Goal: Task Accomplishment & Management: Use online tool/utility

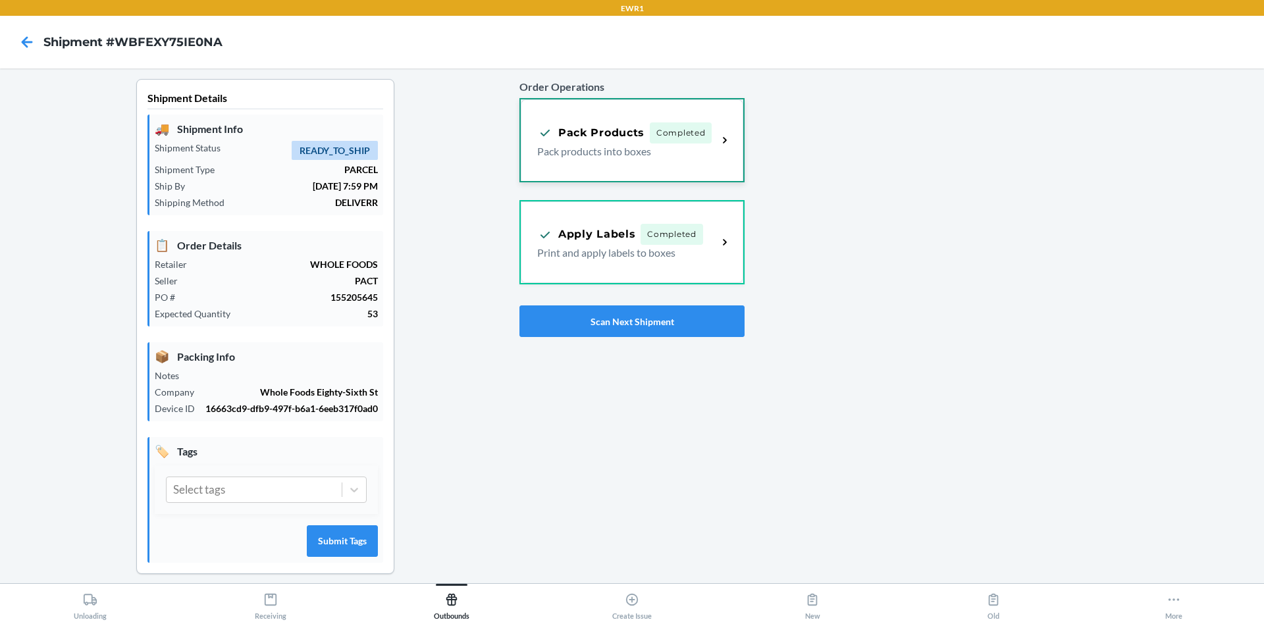
click at [628, 130] on div "Pack Products" at bounding box center [590, 132] width 107 height 16
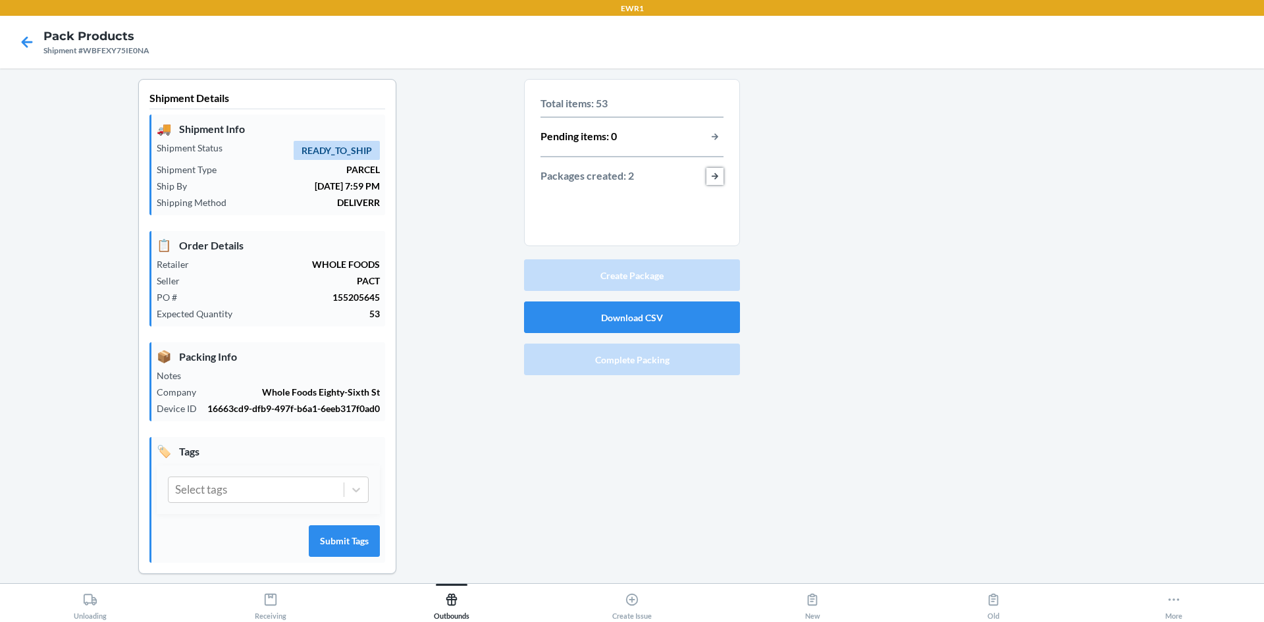
click at [707, 176] on button "button-view-packages-created" at bounding box center [715, 176] width 17 height 17
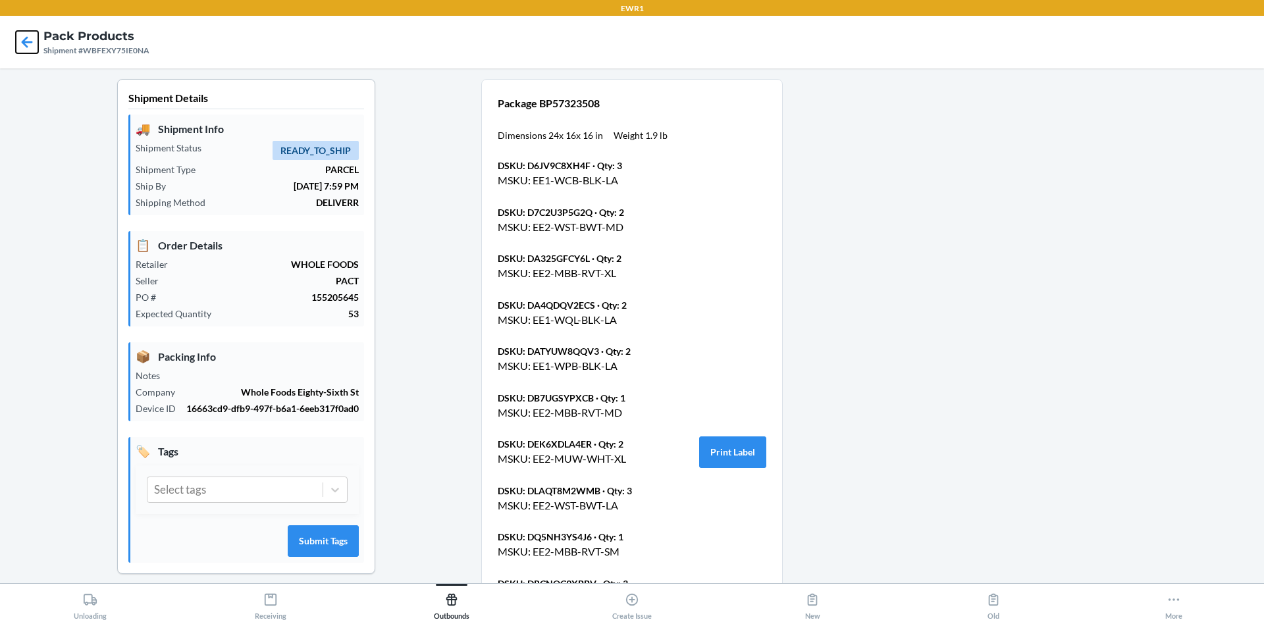
click at [28, 44] on icon at bounding box center [27, 42] width 22 height 22
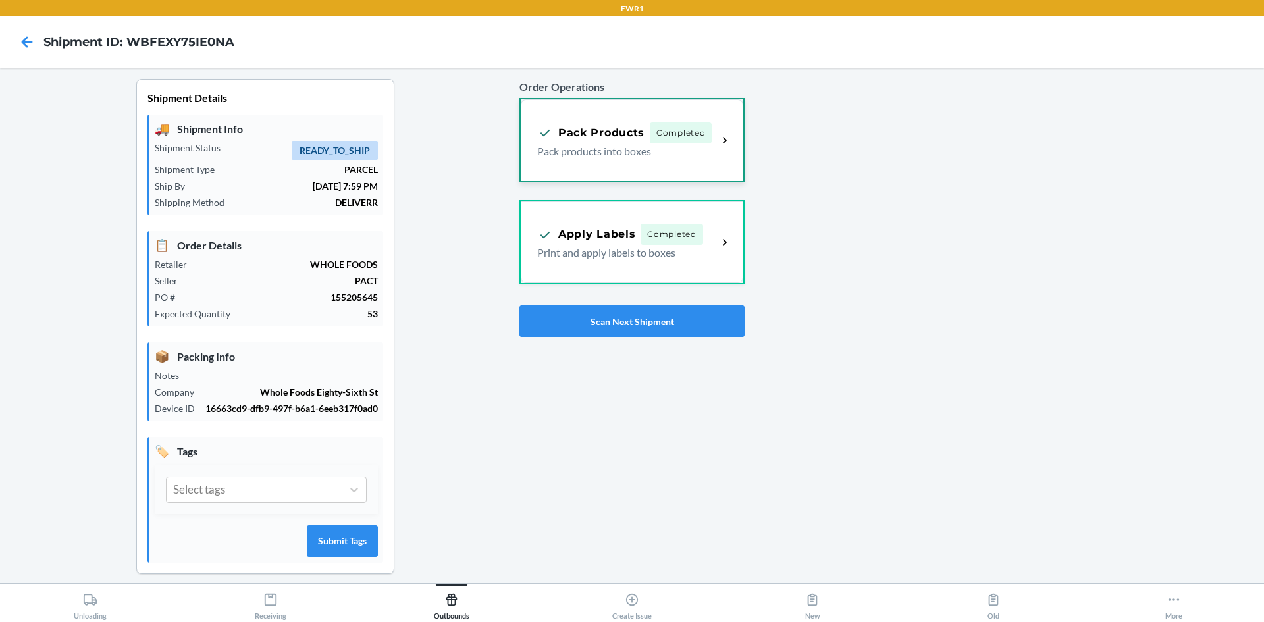
click at [692, 151] on p "Pack products into boxes" at bounding box center [622, 152] width 170 height 16
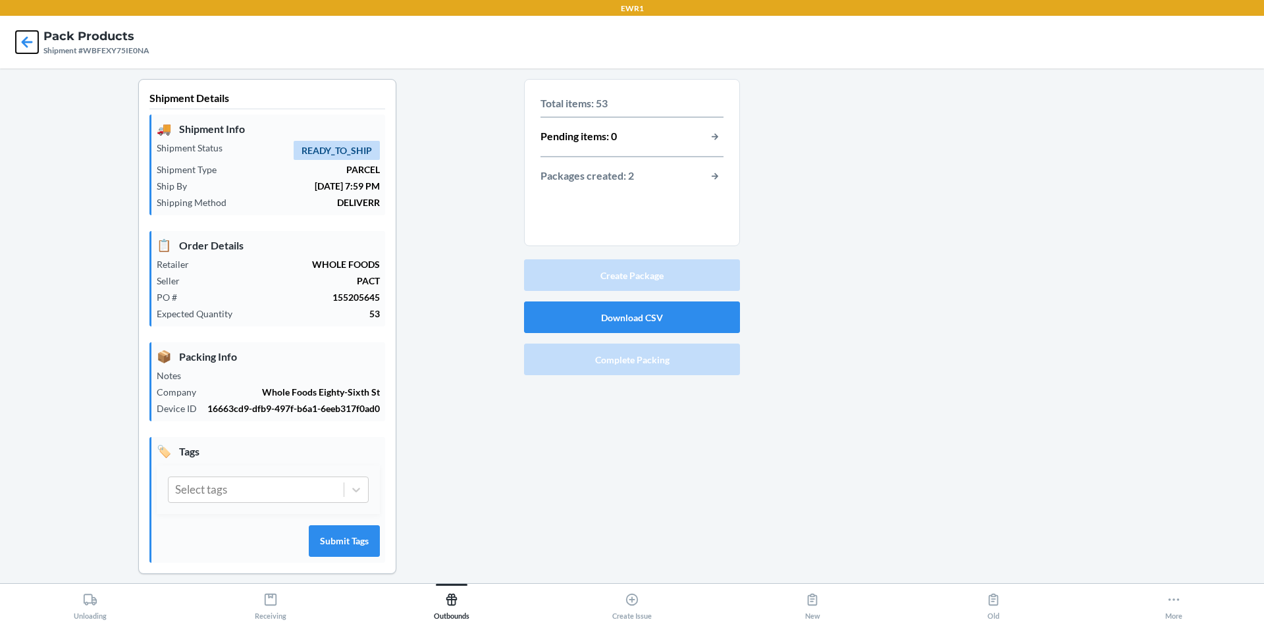
click at [18, 39] on icon at bounding box center [27, 42] width 22 height 22
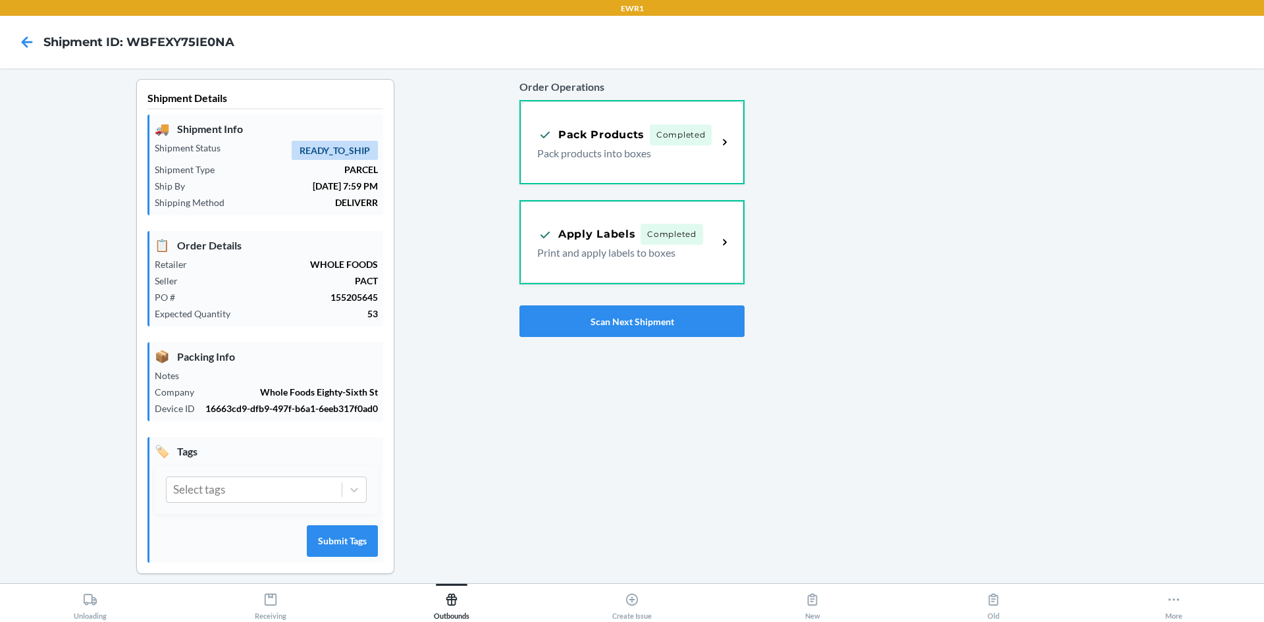
click at [577, 241] on div "Apply Labels Completed" at bounding box center [620, 234] width 166 height 21
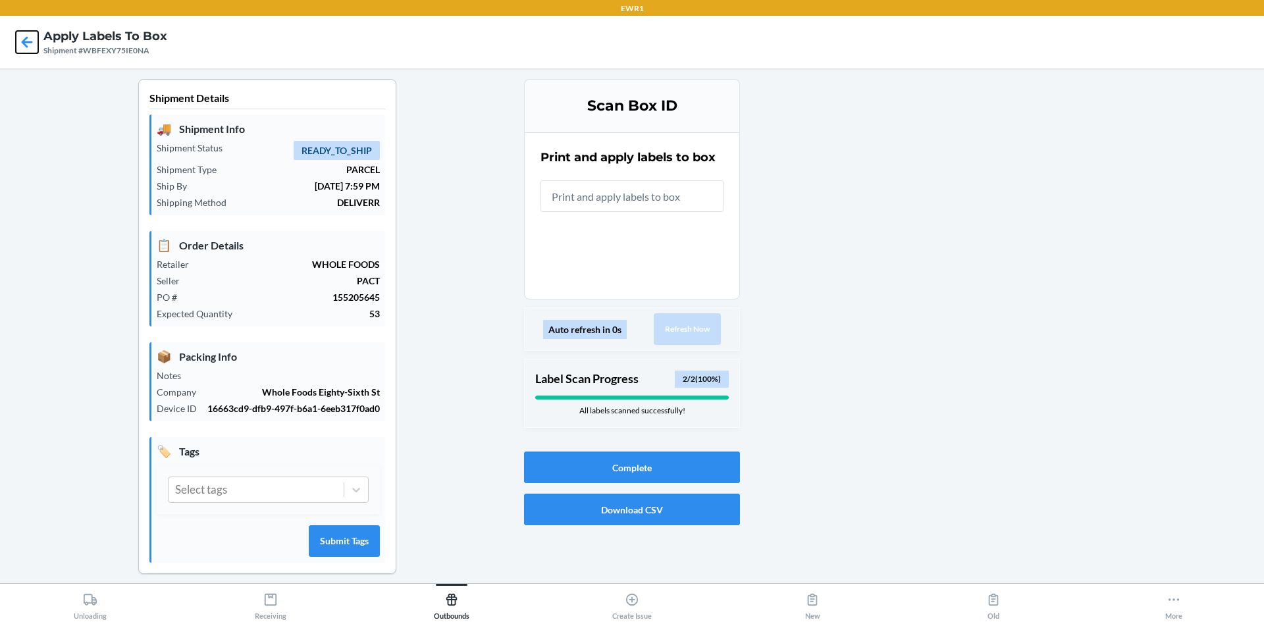
click at [28, 44] on icon at bounding box center [27, 42] width 22 height 22
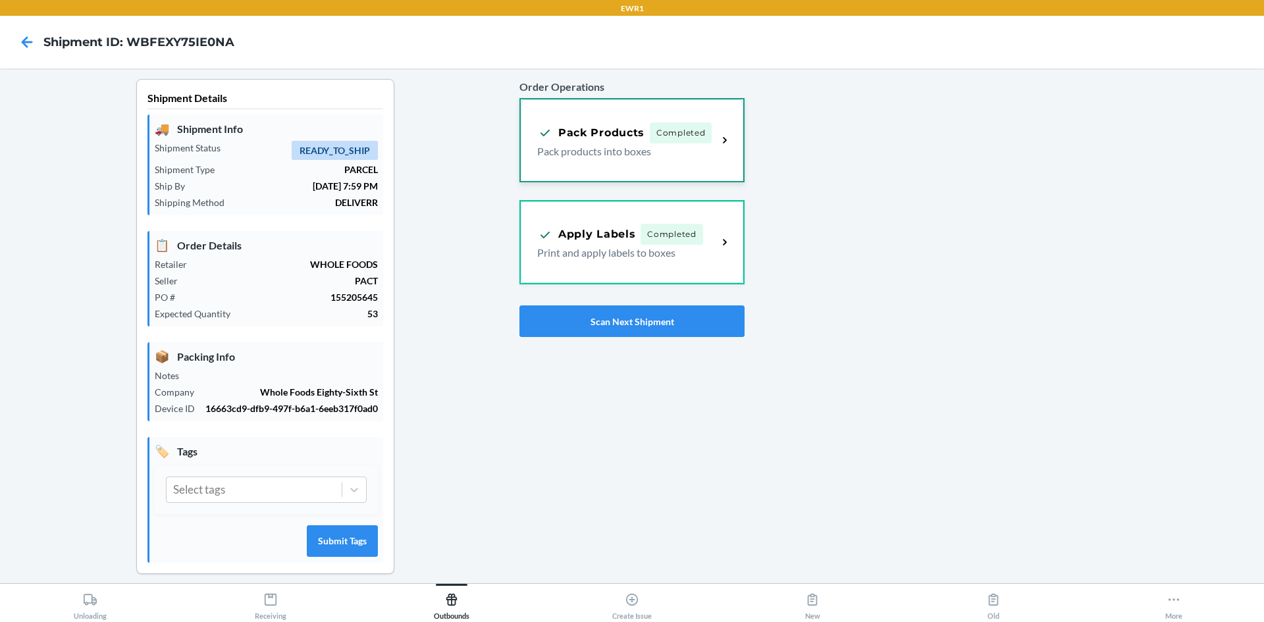
click at [589, 153] on p "Pack products into boxes" at bounding box center [622, 152] width 170 height 16
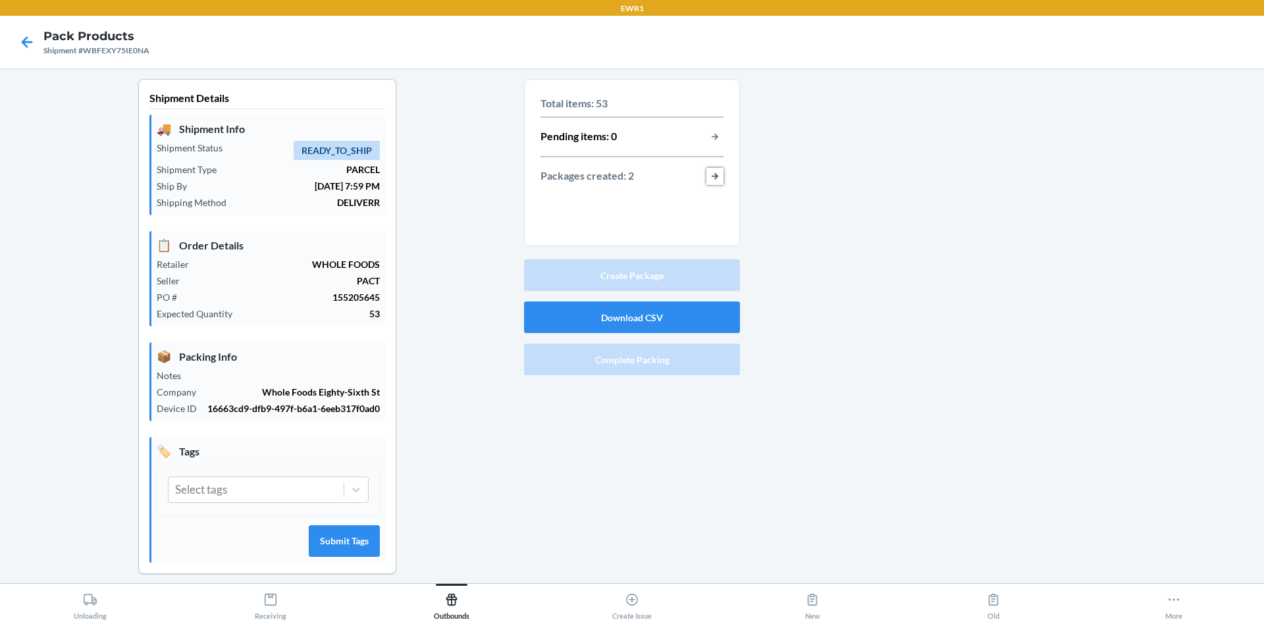
click at [709, 178] on button "button-view-packages-created" at bounding box center [715, 176] width 17 height 17
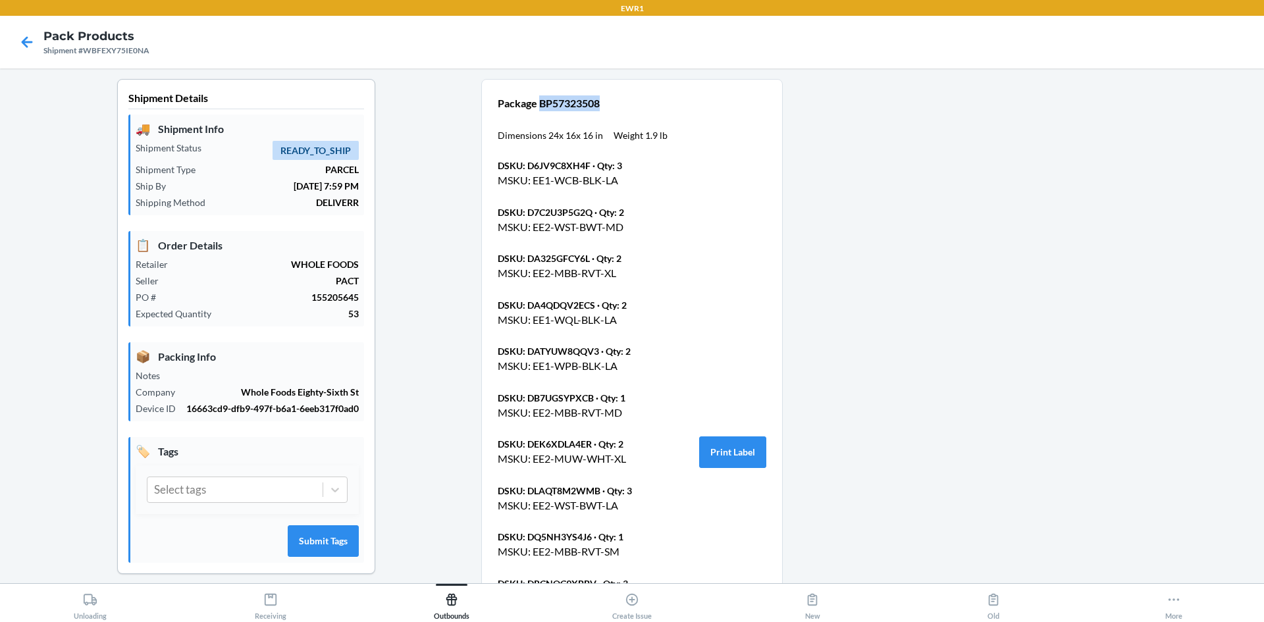
drag, startPoint x: 620, startPoint y: 103, endPoint x: 535, endPoint y: 107, distance: 84.4
click at [535, 107] on p "Package BP57323508" at bounding box center [583, 103] width 170 height 16
copy p "BP57323508"
click at [24, 41] on icon at bounding box center [27, 41] width 11 height 11
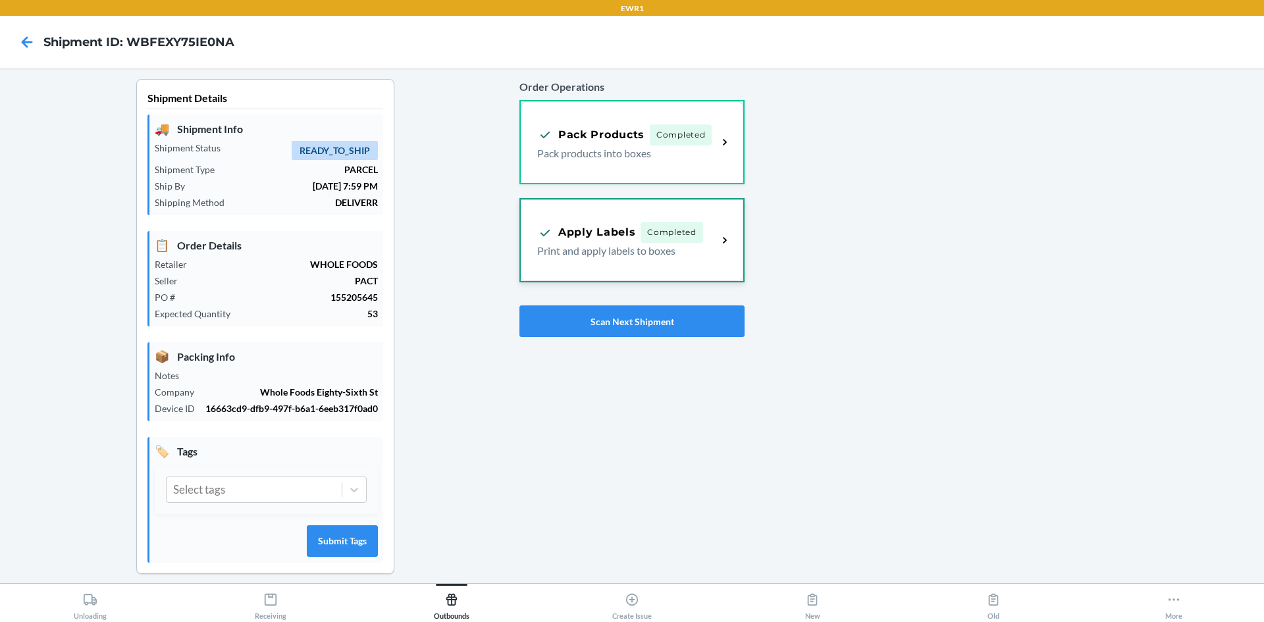
click at [580, 245] on p "Print and apply labels to boxes" at bounding box center [622, 251] width 170 height 16
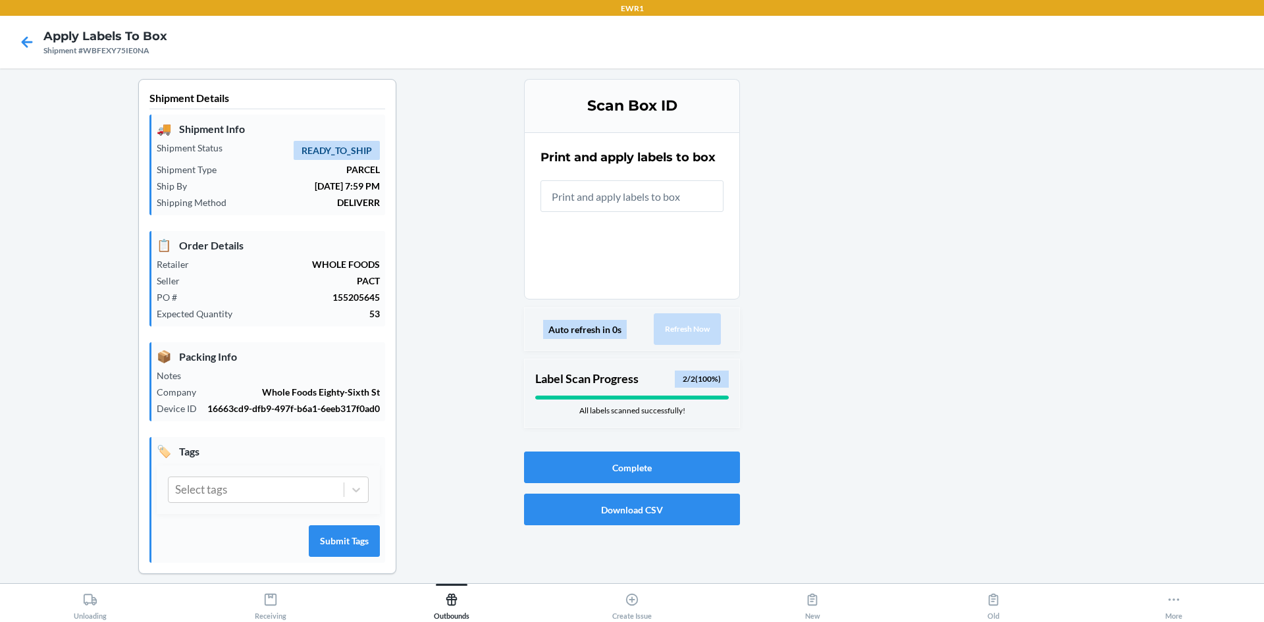
click at [642, 191] on input "text" at bounding box center [632, 196] width 183 height 32
drag, startPoint x: 673, startPoint y: 197, endPoint x: 470, endPoint y: 226, distance: 205.5
click at [470, 226] on div "Shipment Details 🚚 Shipment Info Shipment Status READY_TO_SHIP Shipment Type PA…" at bounding box center [632, 337] width 1243 height 516
click at [620, 517] on button "Download CSV" at bounding box center [632, 510] width 216 height 32
